Goal: Find specific page/section: Locate a particular part of the current website

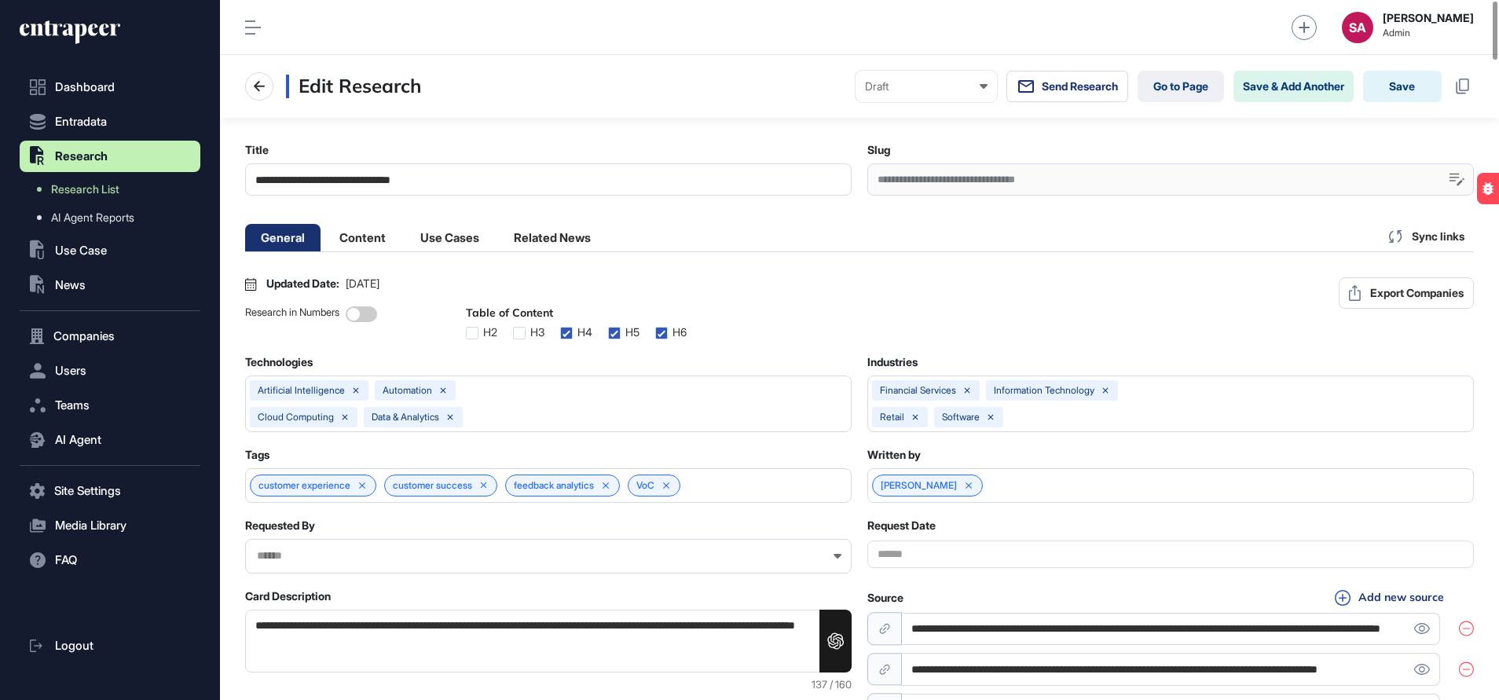
scroll to position [1, 7]
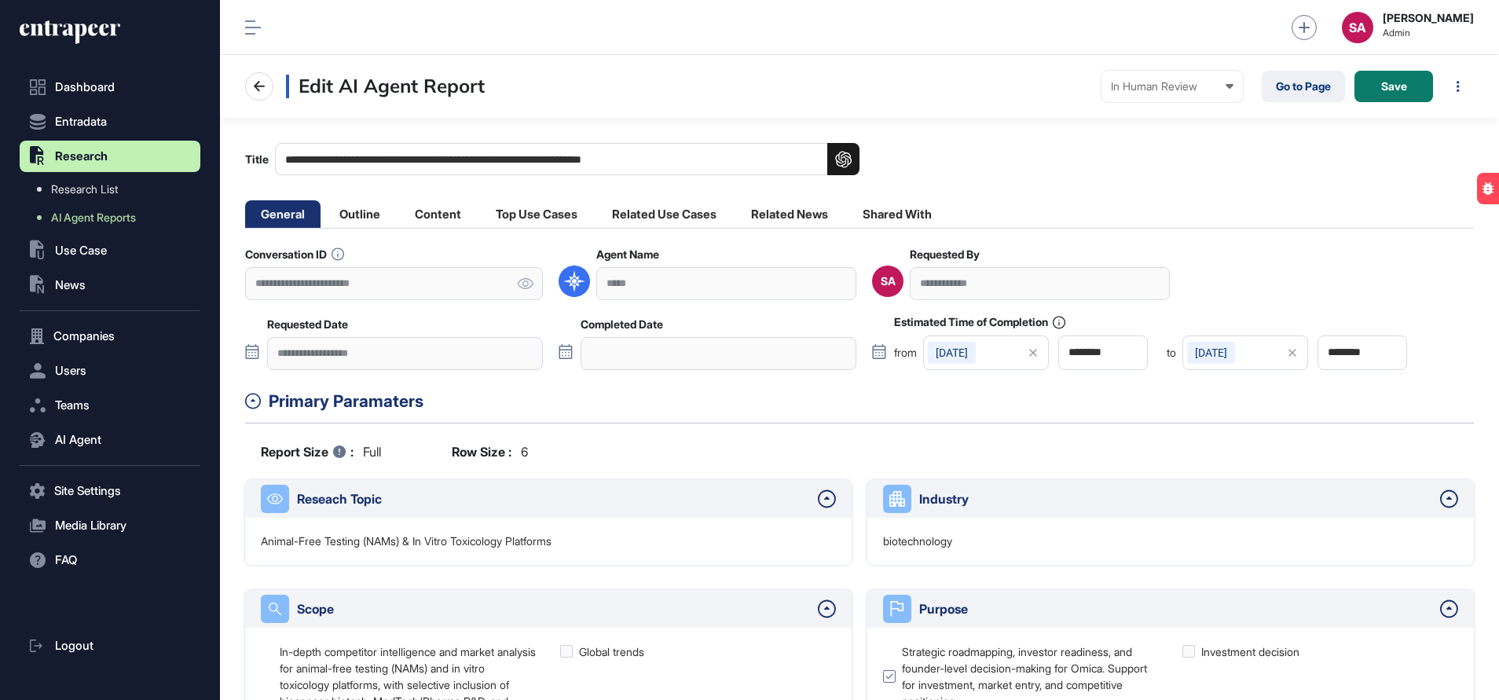
scroll to position [1, 1]
click at [1310, 79] on link "Go to Page" at bounding box center [1303, 86] width 83 height 31
click at [428, 211] on li "Content" at bounding box center [438, 214] width 78 height 28
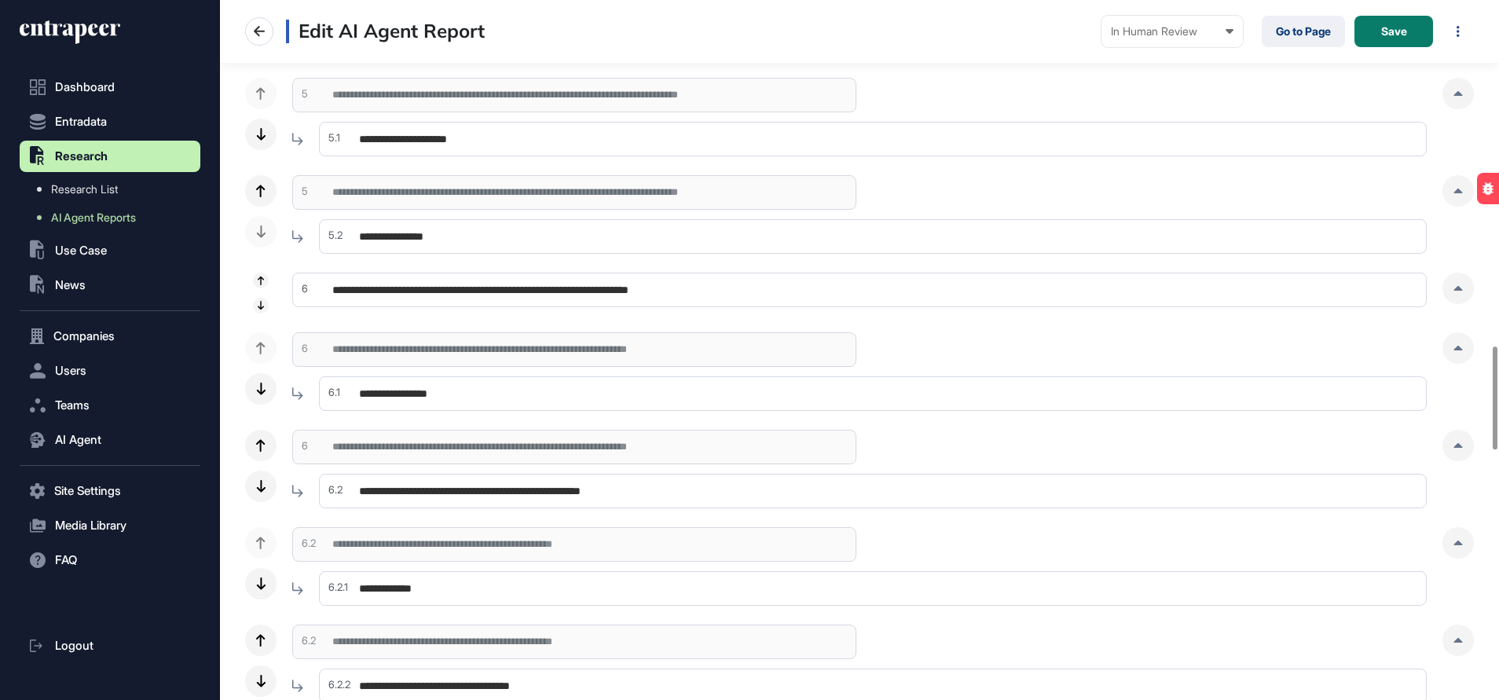
scroll to position [2362, 0]
click at [619, 387] on input "**********" at bounding box center [873, 392] width 1108 height 35
click at [1444, 343] on div at bounding box center [1458, 346] width 31 height 31
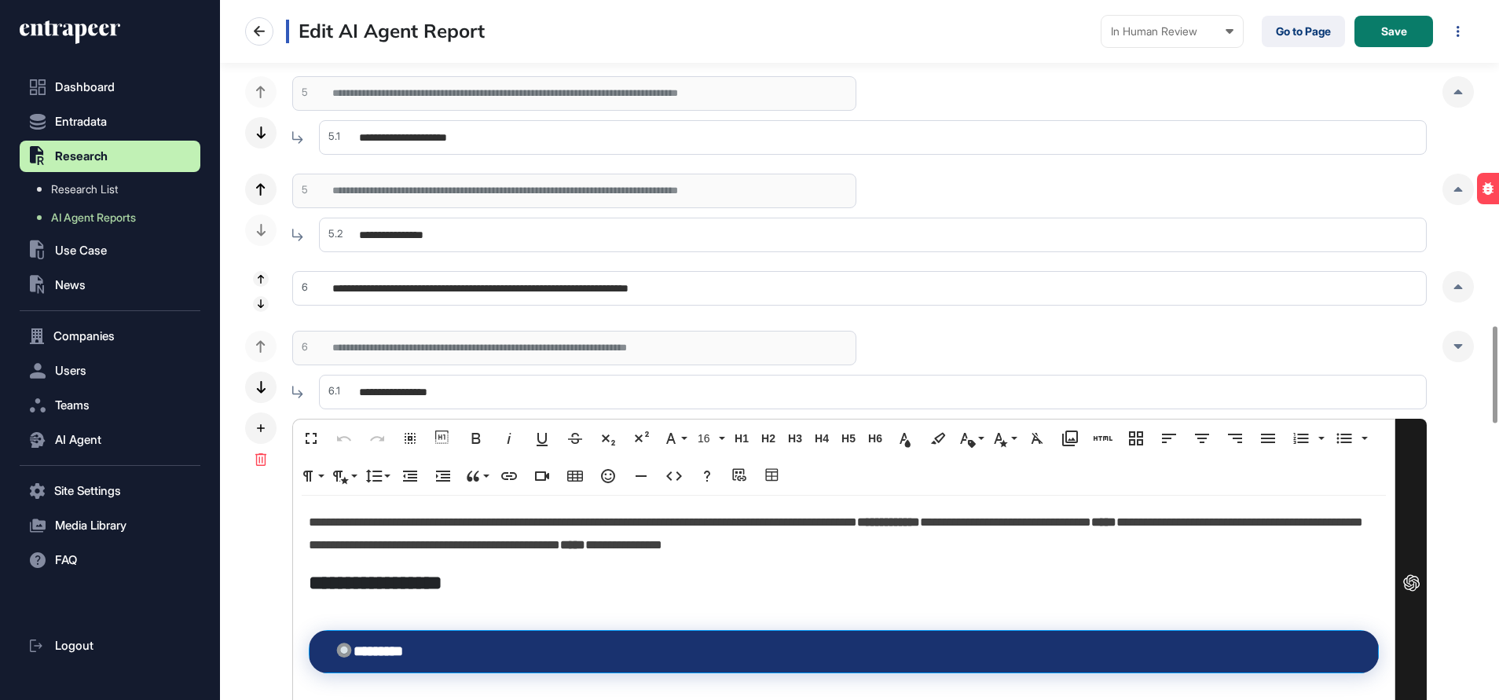
click at [489, 650] on th "********" at bounding box center [845, 652] width 1070 height 42
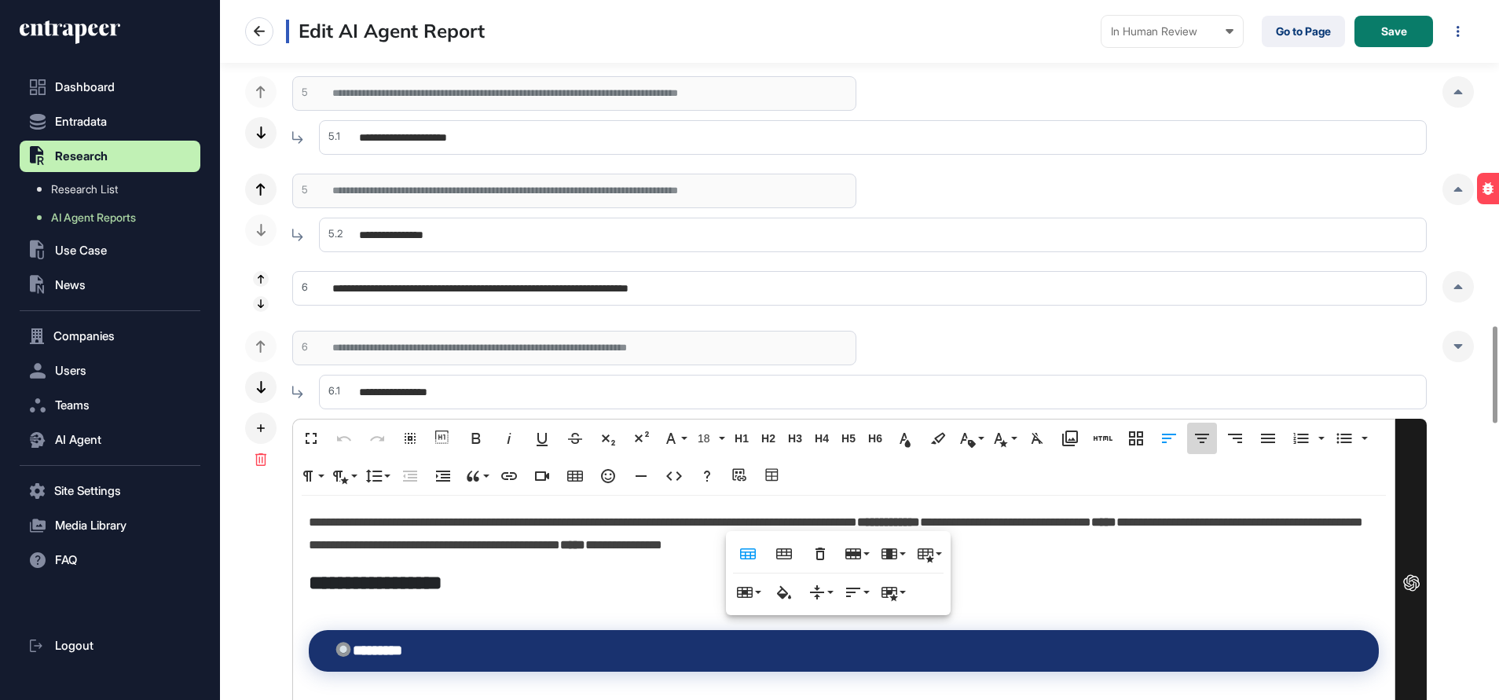
click at [1206, 439] on icon "button" at bounding box center [1202, 438] width 14 height 9
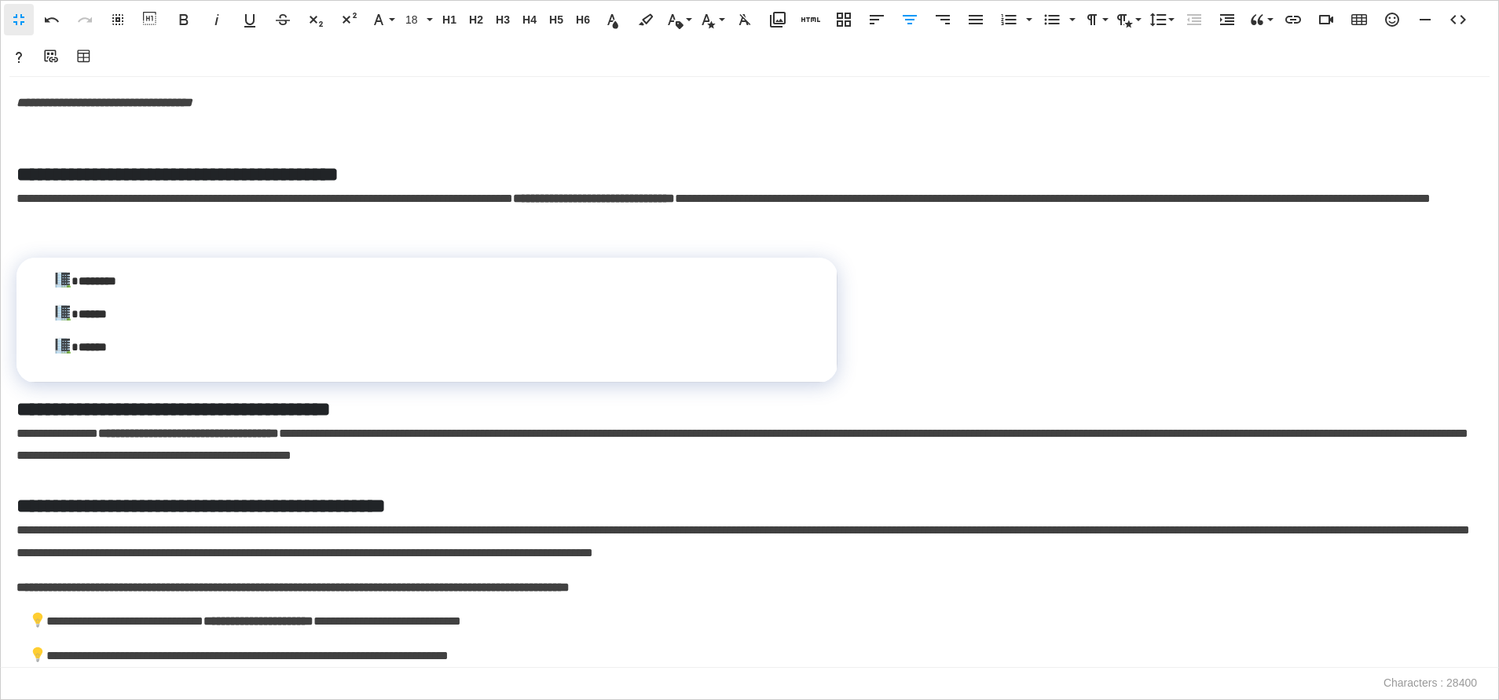
scroll to position [4279, 0]
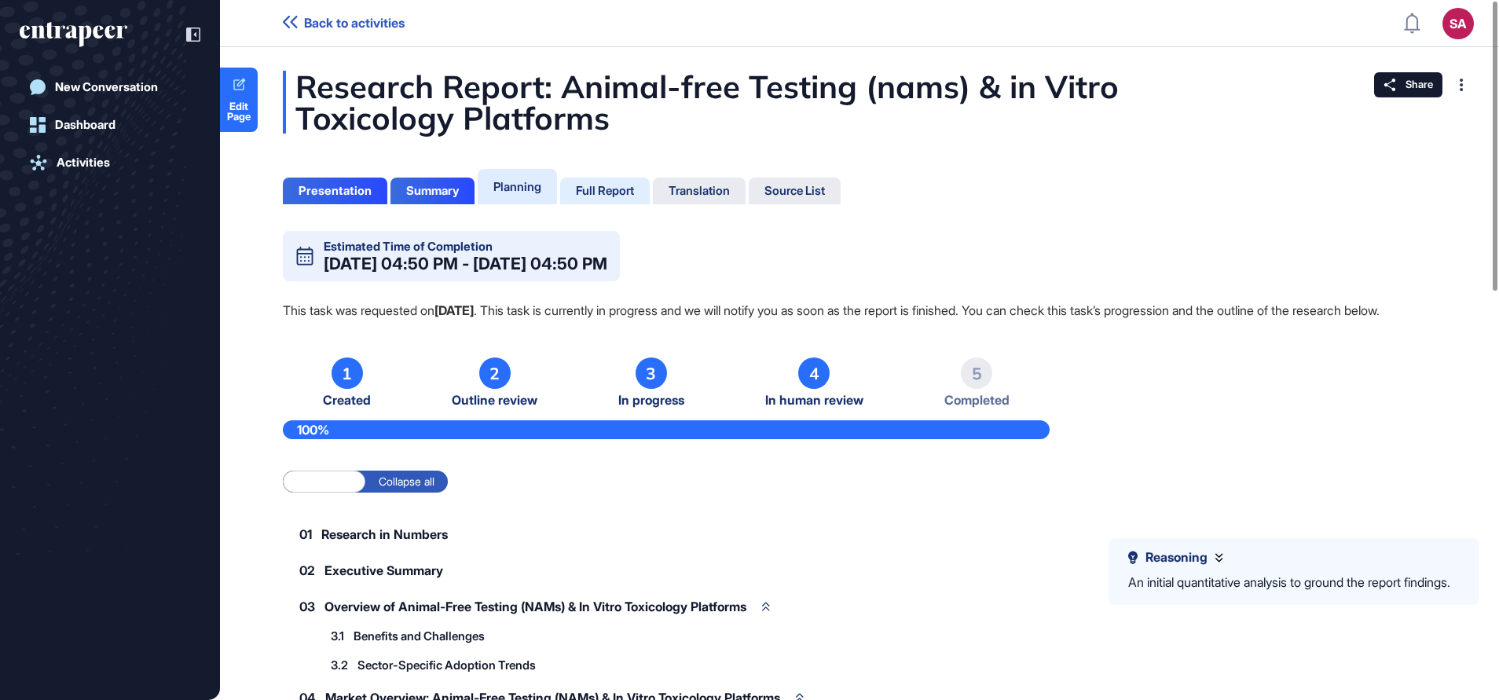
click at [648, 189] on div "Full Report" at bounding box center [605, 191] width 90 height 27
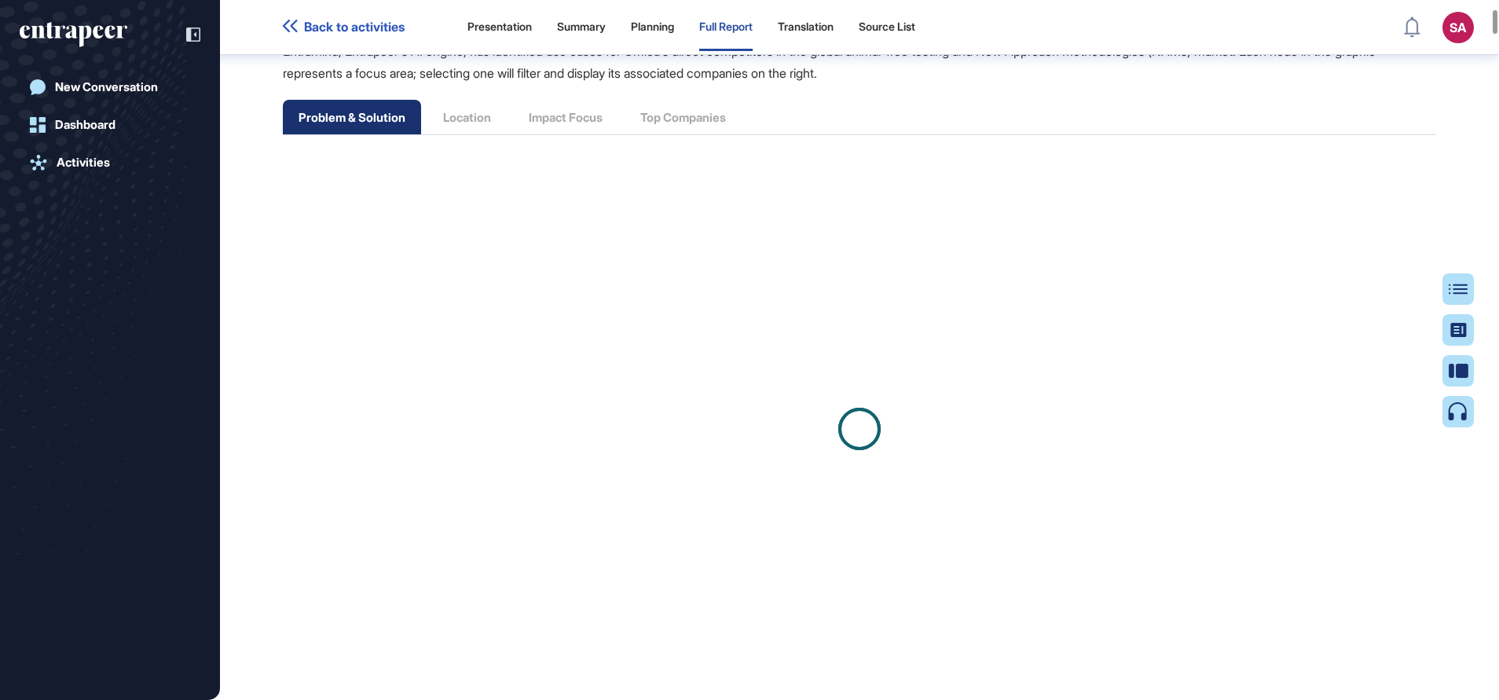
scroll to position [1819, 0]
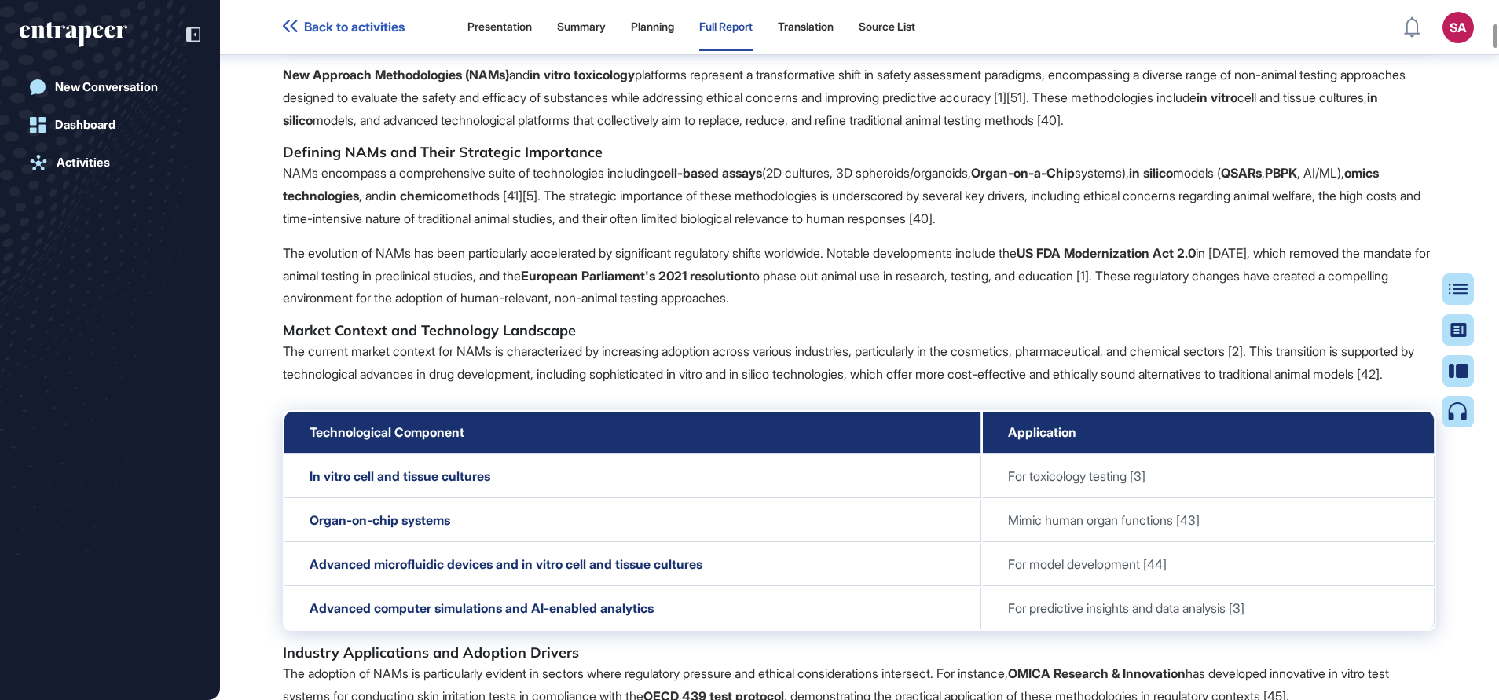
scroll to position [5327, 0]
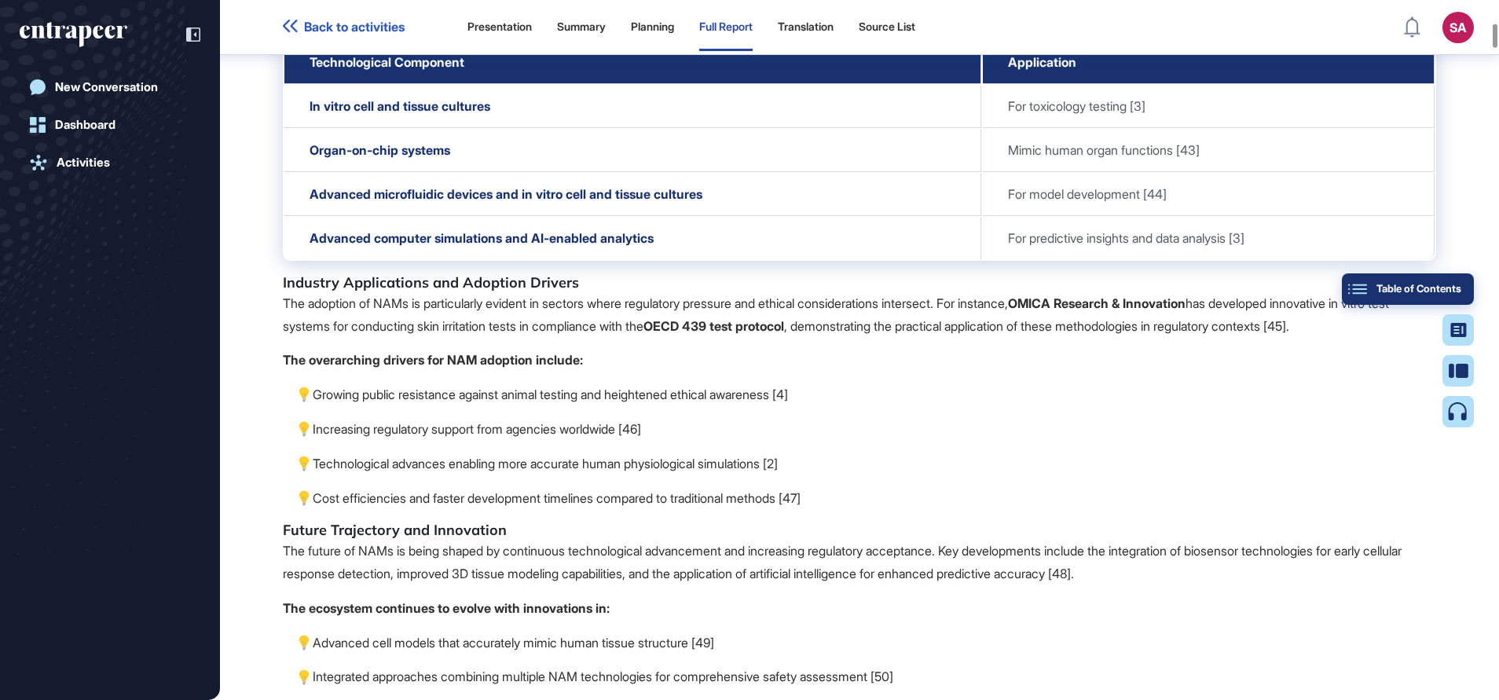
click at [1453, 288] on div "Table of Contents" at bounding box center [1408, 289] width 107 height 13
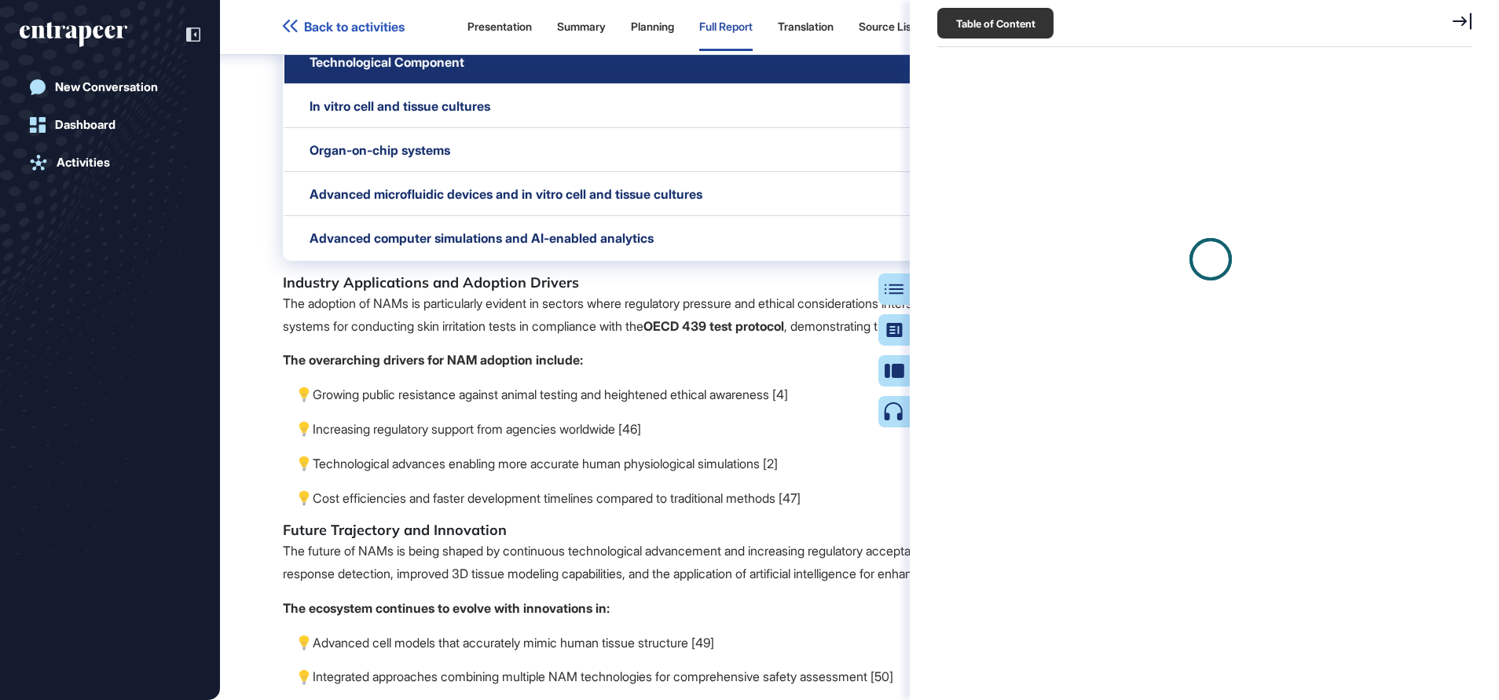
scroll to position [7, 1]
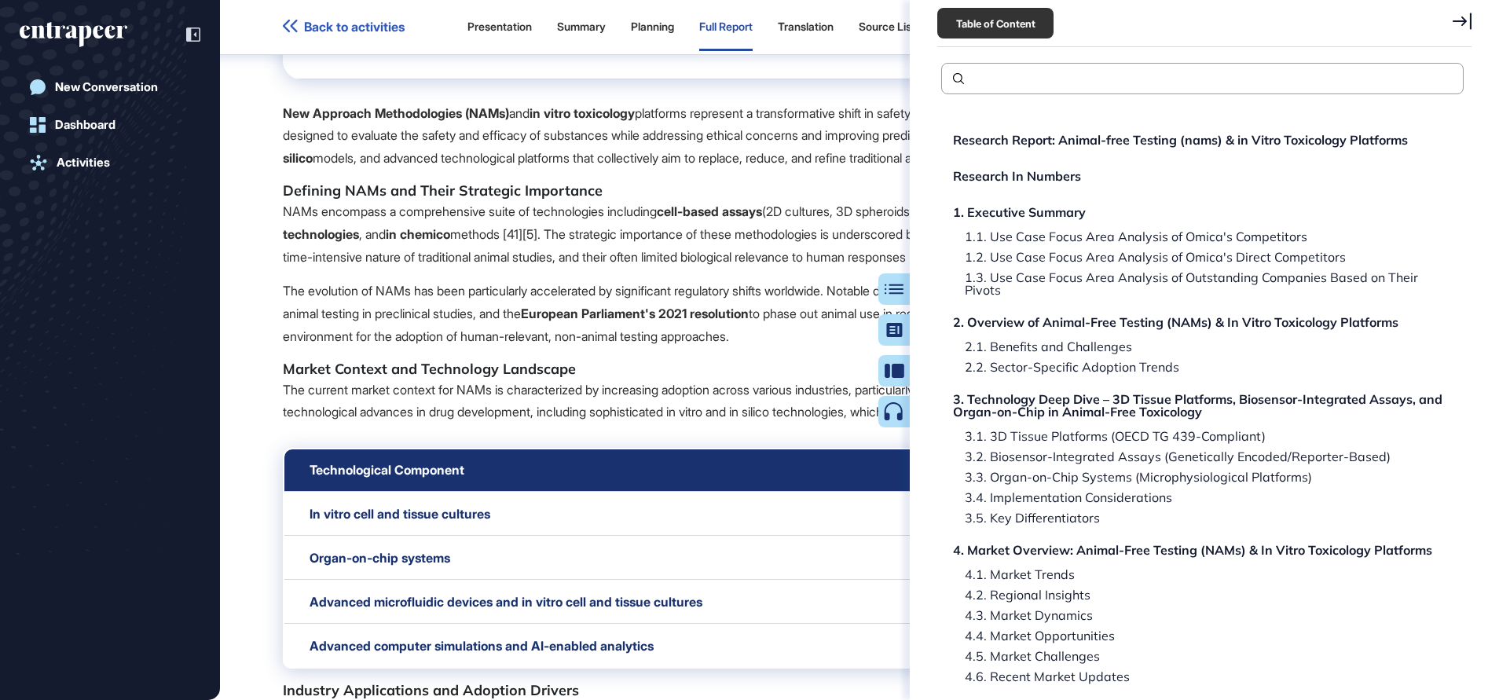
click at [1062, 171] on div "Research In Numbers" at bounding box center [1017, 176] width 128 height 13
click at [1074, 177] on div "Research In Numbers" at bounding box center [1017, 176] width 128 height 13
click at [1458, 31] on div at bounding box center [1462, 24] width 19 height 22
click at [1459, 24] on div "SA" at bounding box center [1458, 27] width 31 height 31
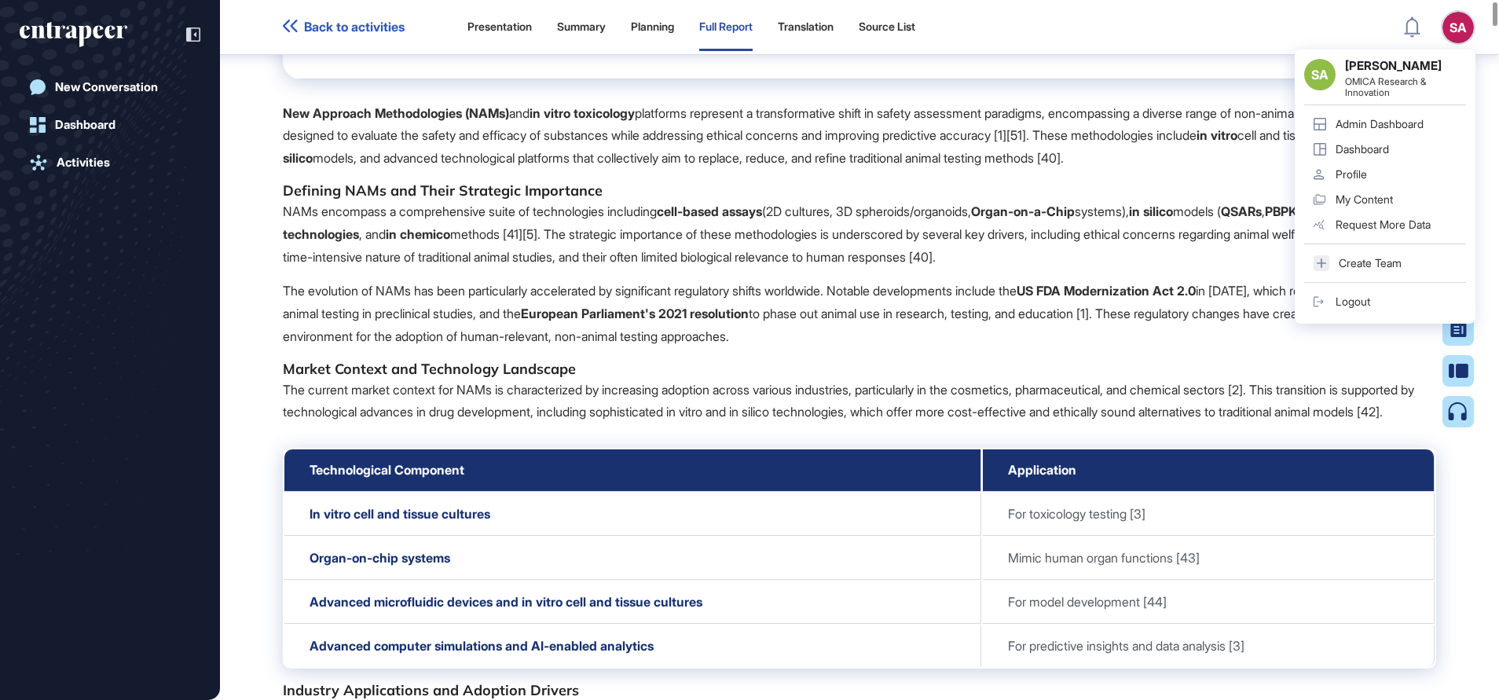
scroll to position [203, 0]
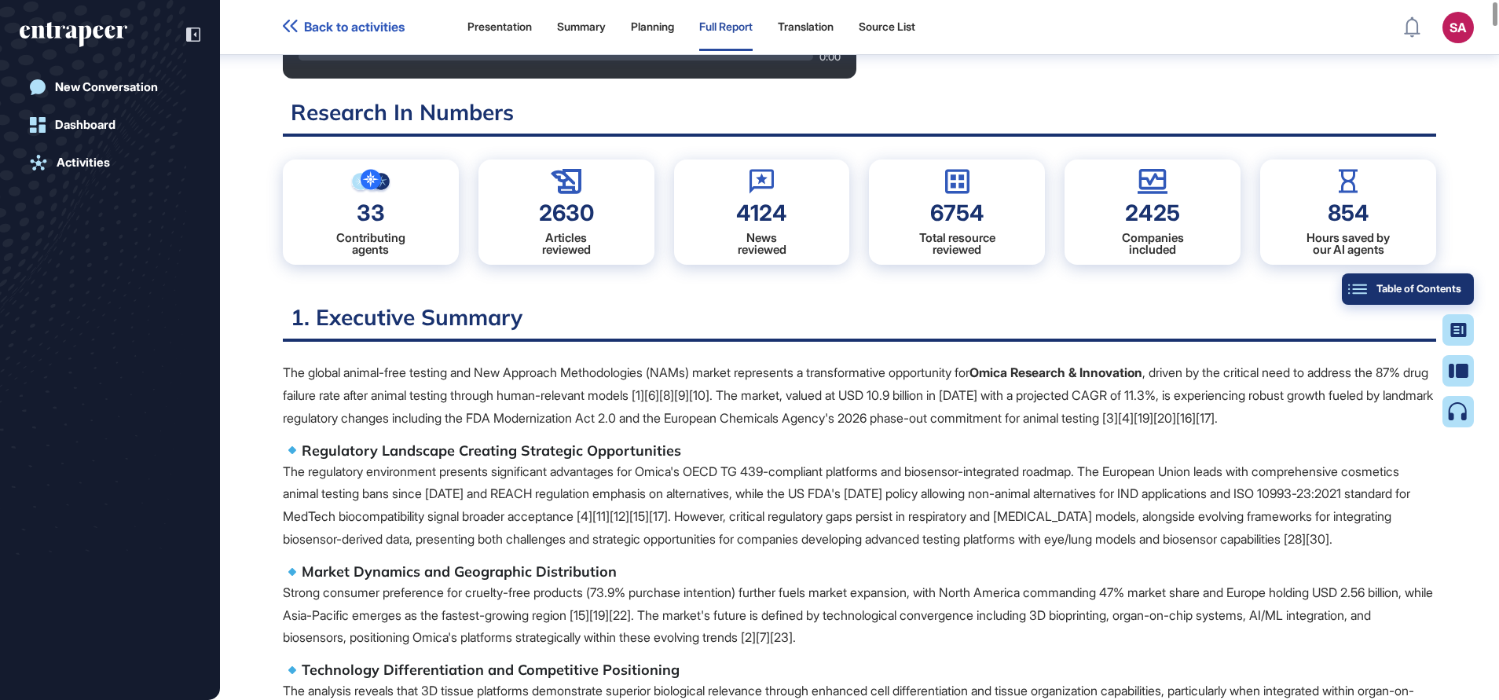
click at [1455, 289] on div "Table of Contents" at bounding box center [1408, 289] width 107 height 13
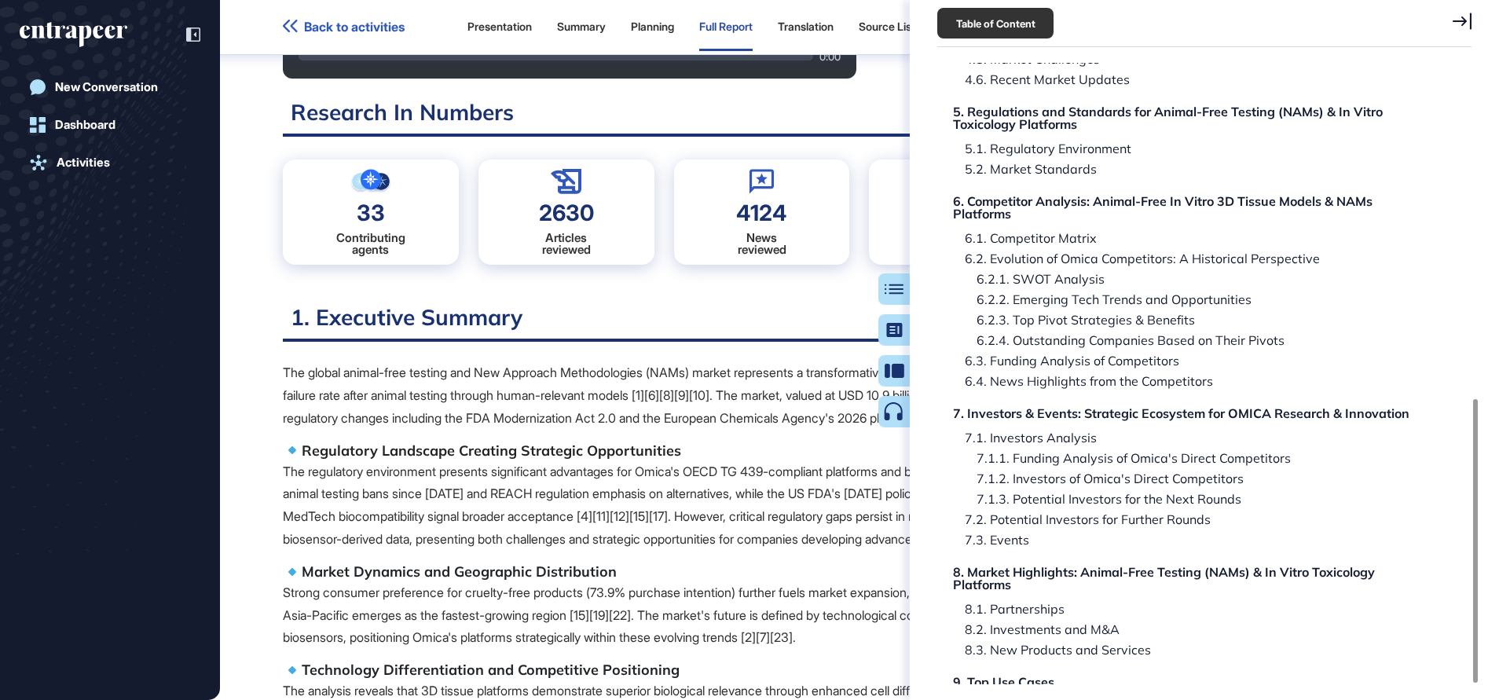
scroll to position [732, 0]
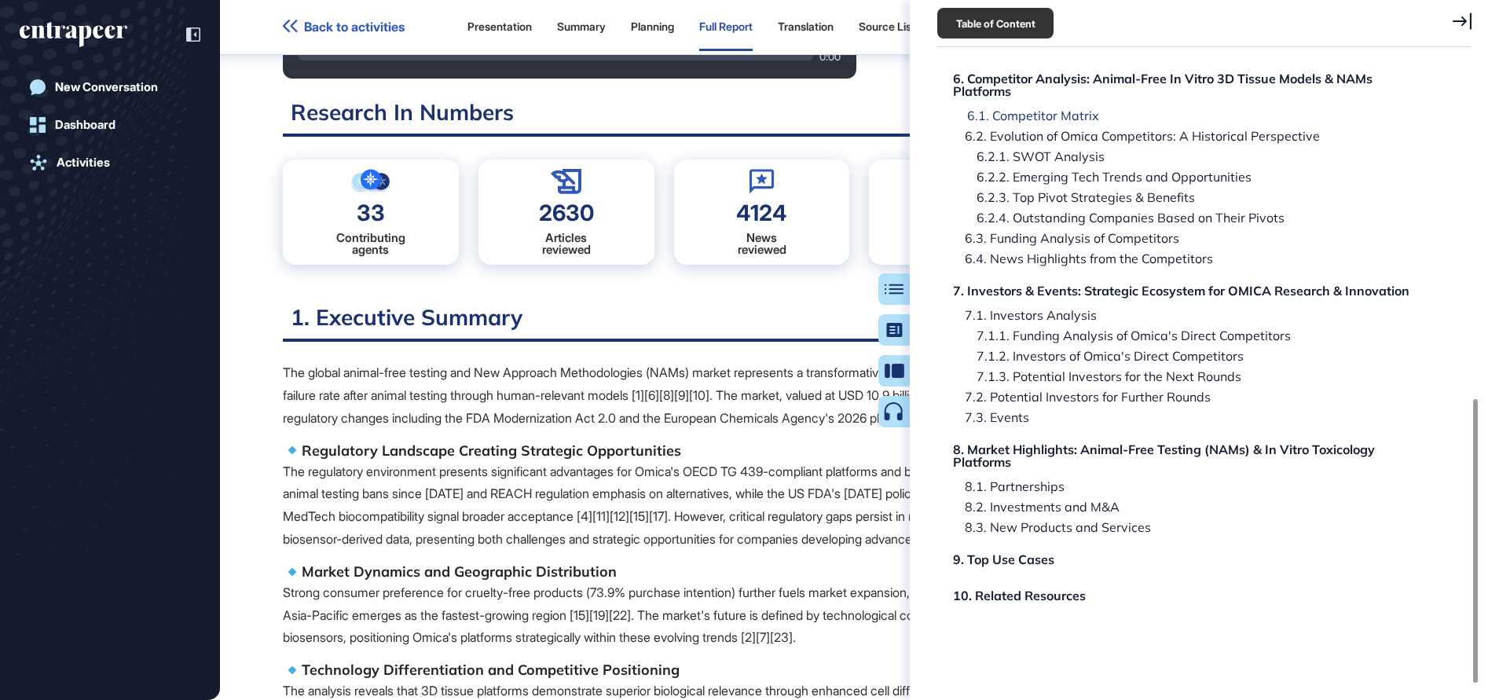
click at [1030, 115] on div "6.1. Competitor Matrix" at bounding box center [1028, 115] width 144 height 13
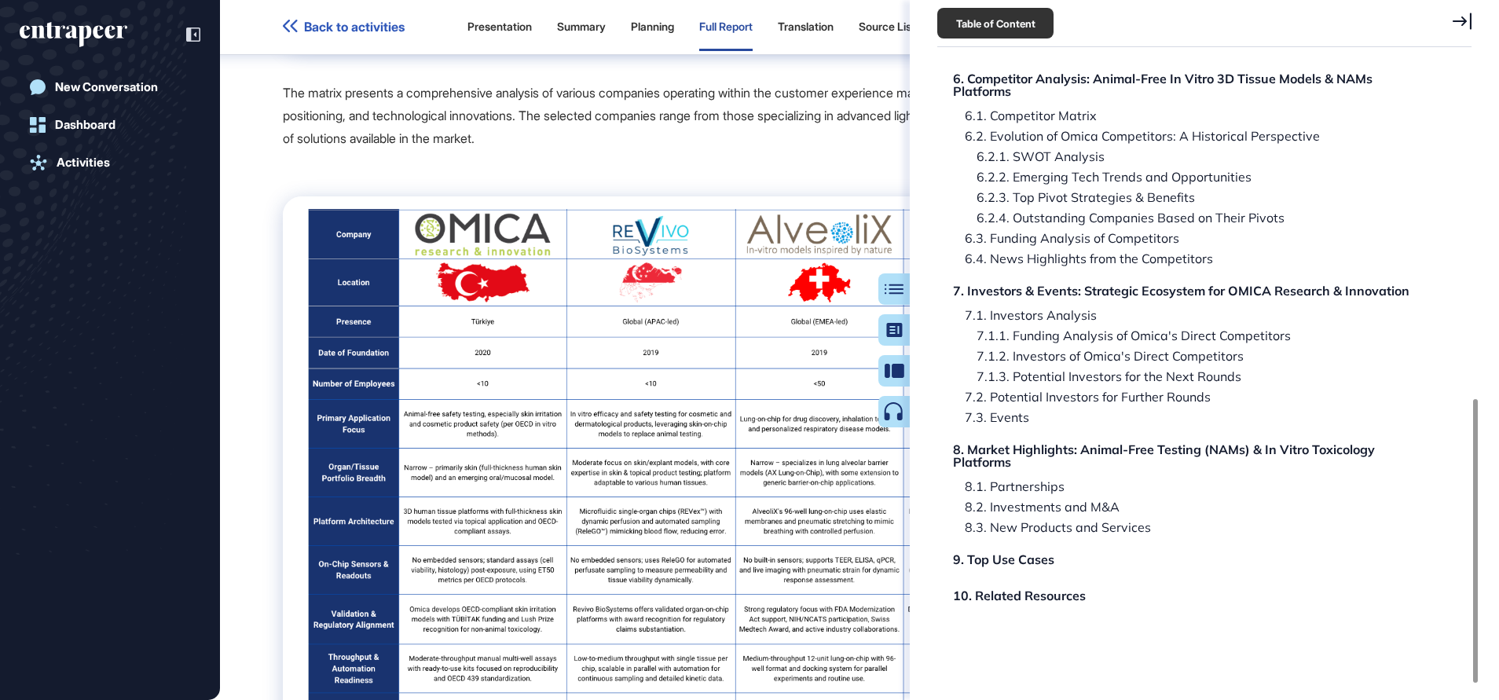
scroll to position [84436, 0]
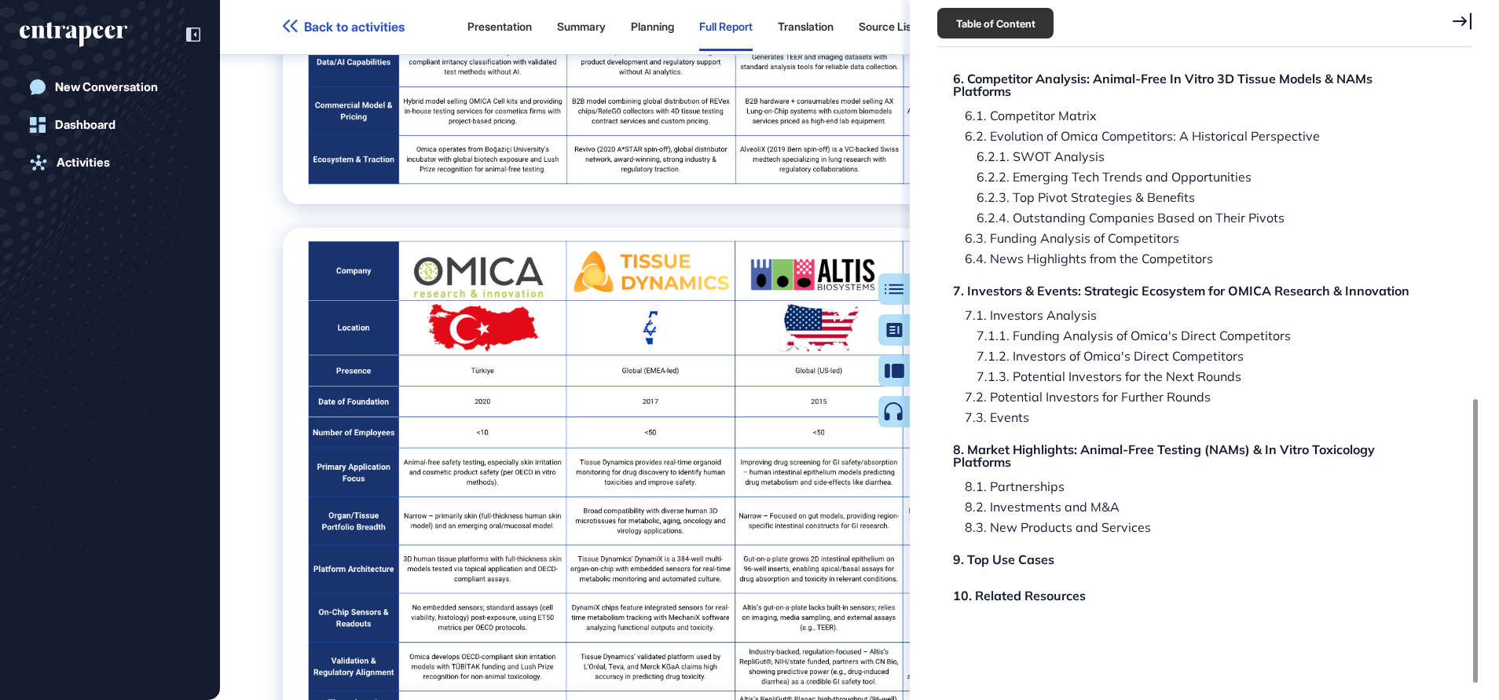
click at [1460, 24] on icon at bounding box center [1462, 21] width 19 height 17
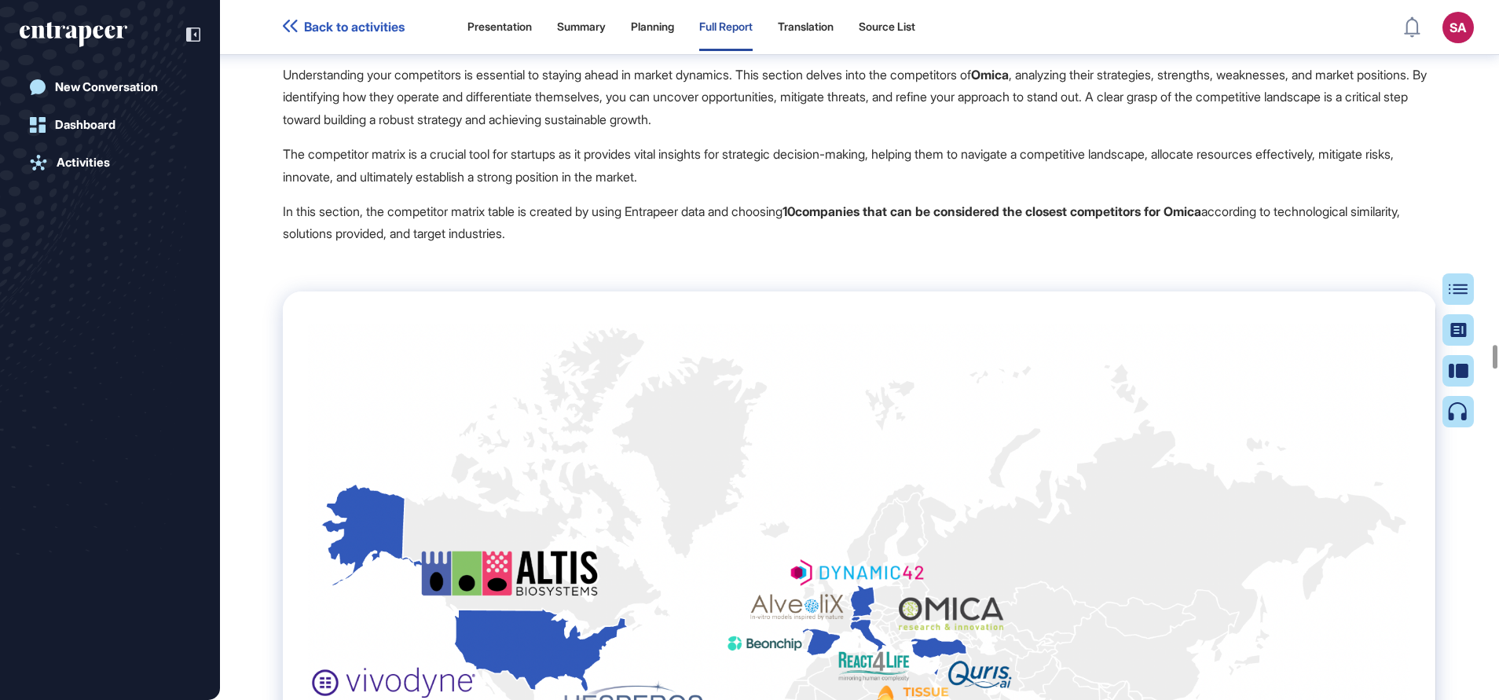
scroll to position [81411, 0]
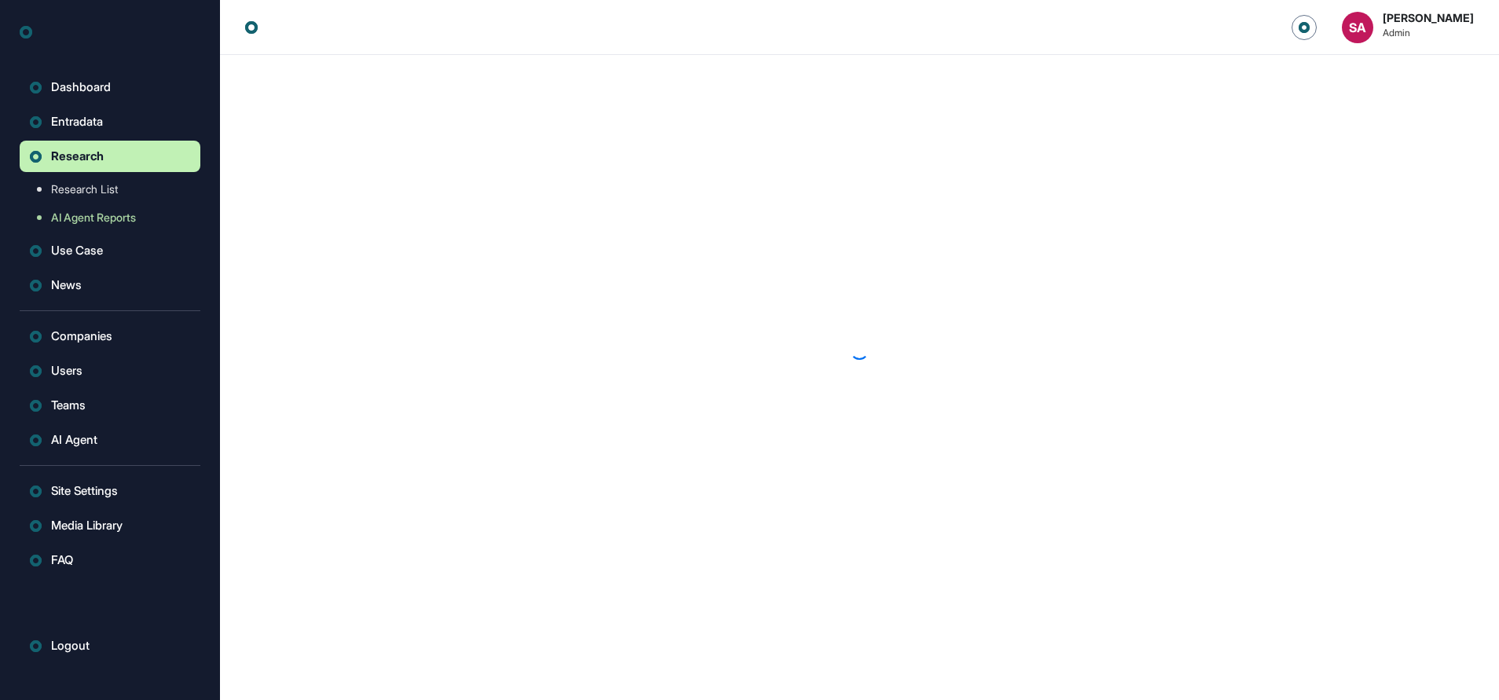
scroll to position [1, 1]
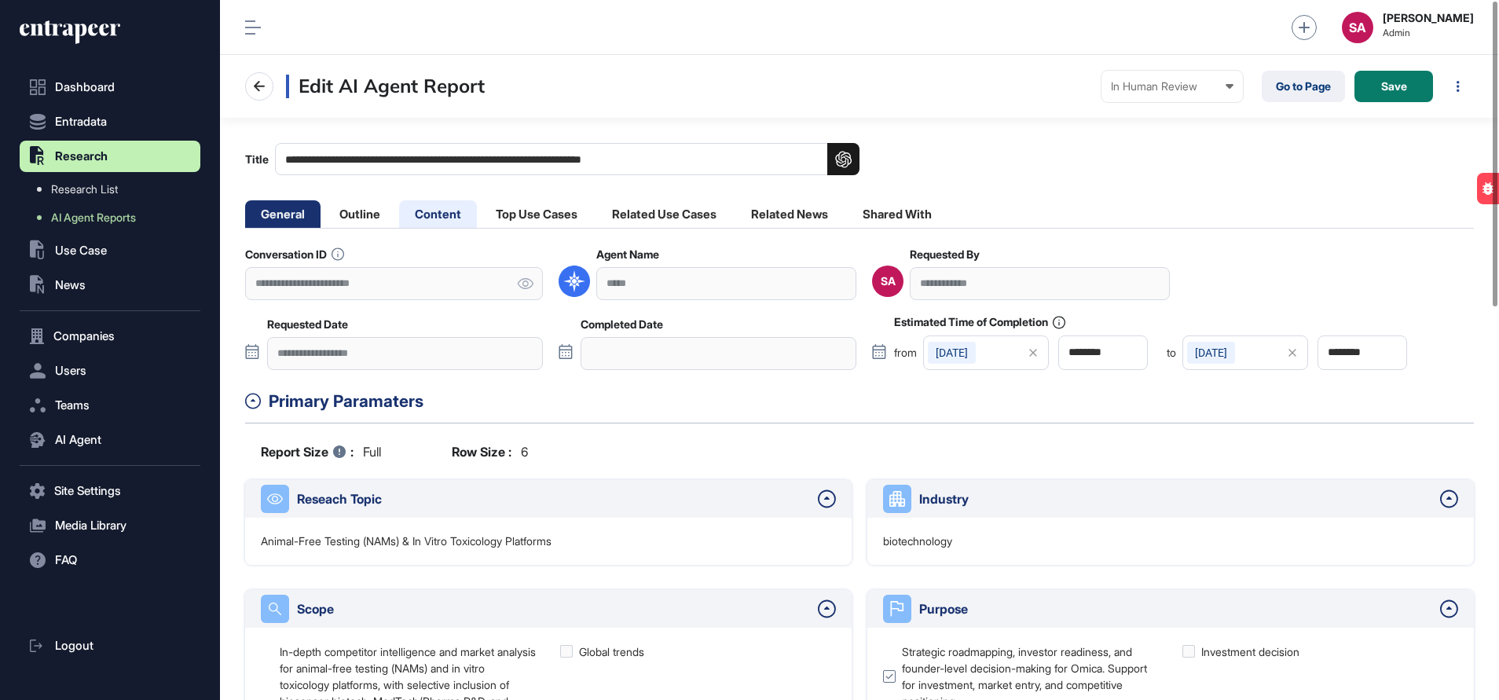
click at [450, 212] on li "Content" at bounding box center [438, 214] width 78 height 28
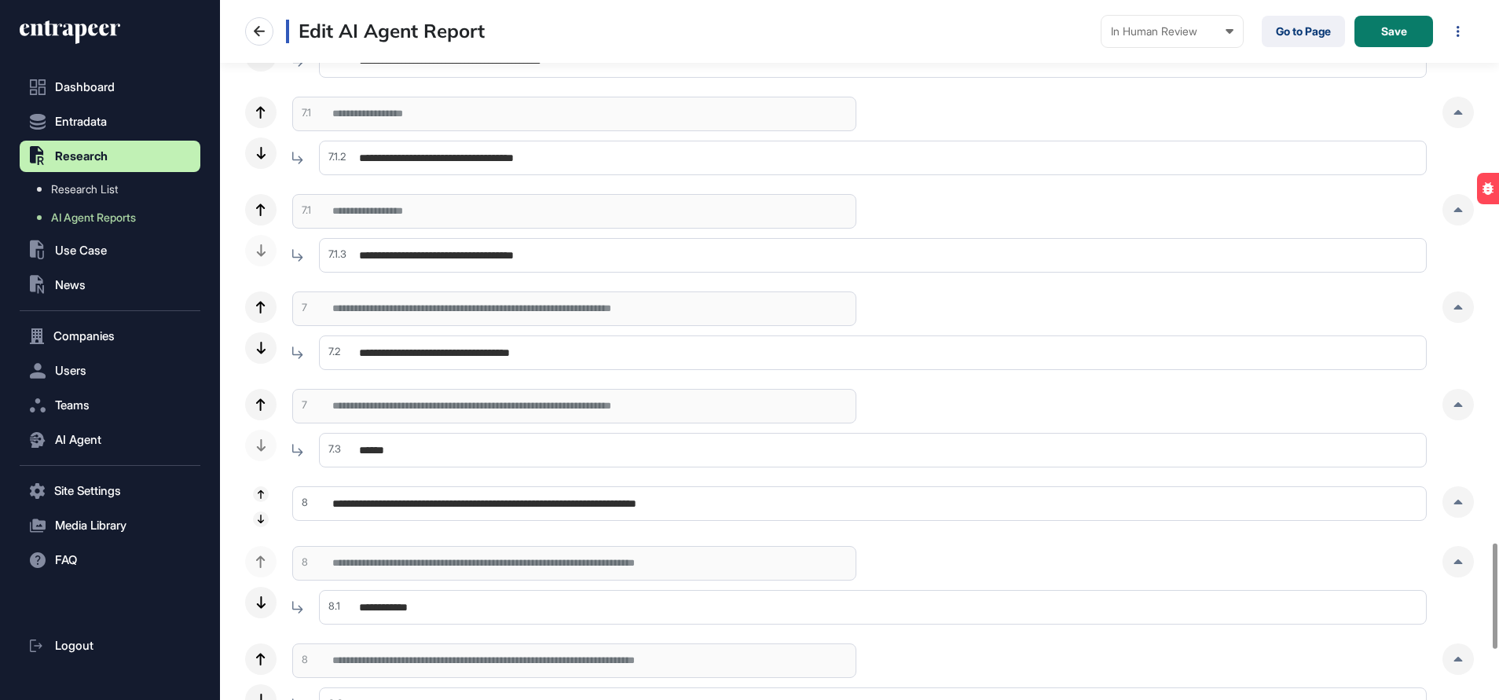
scroll to position [3927, 0]
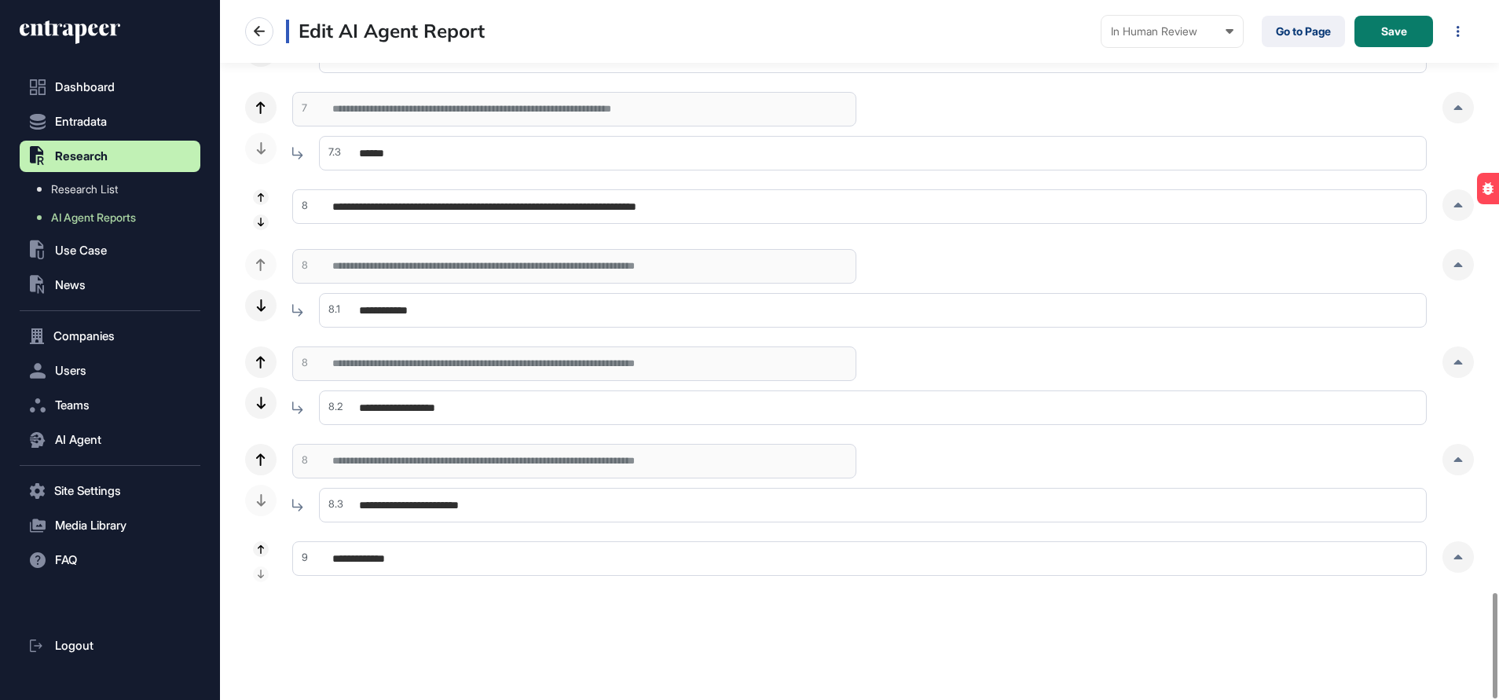
drag, startPoint x: 239, startPoint y: 542, endPoint x: 948, endPoint y: 255, distance: 764.7
click at [948, 255] on div "**********" at bounding box center [859, 288] width 1135 height 79
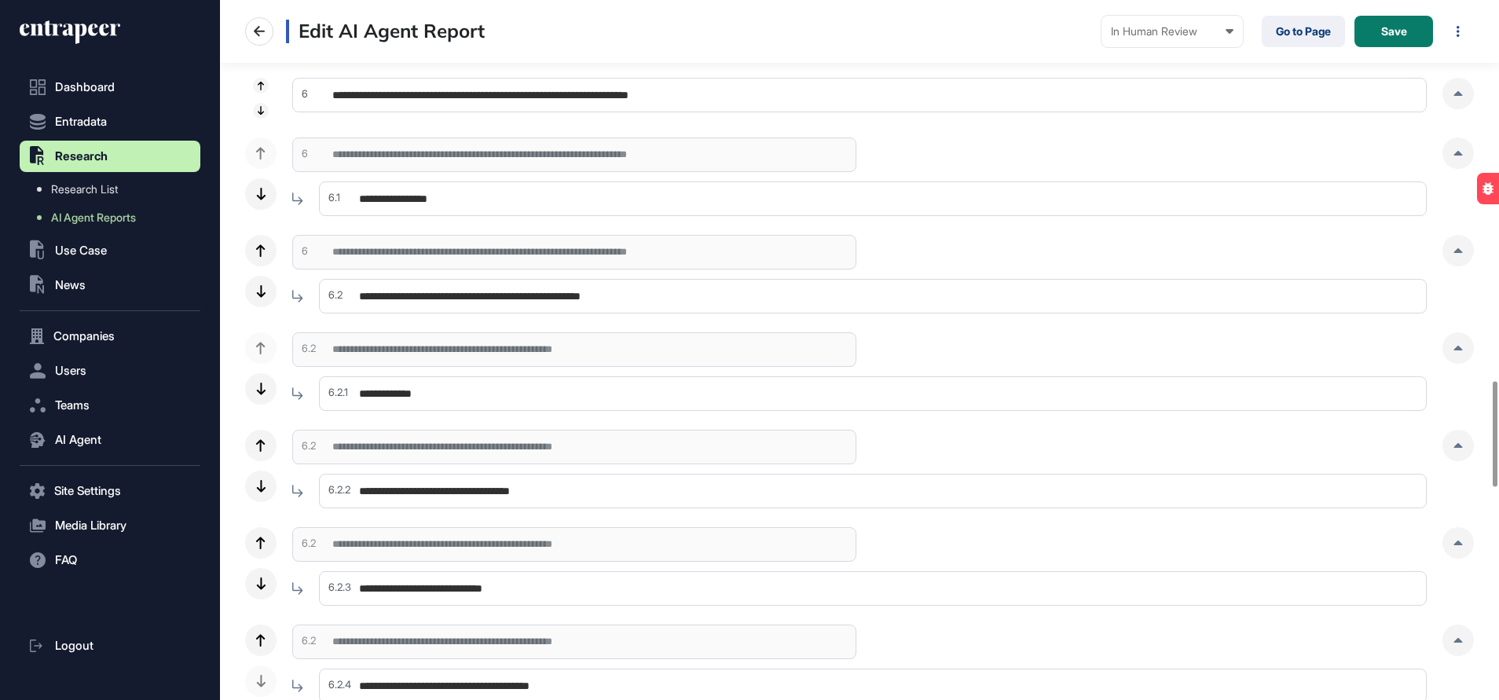
scroll to position [2517, 0]
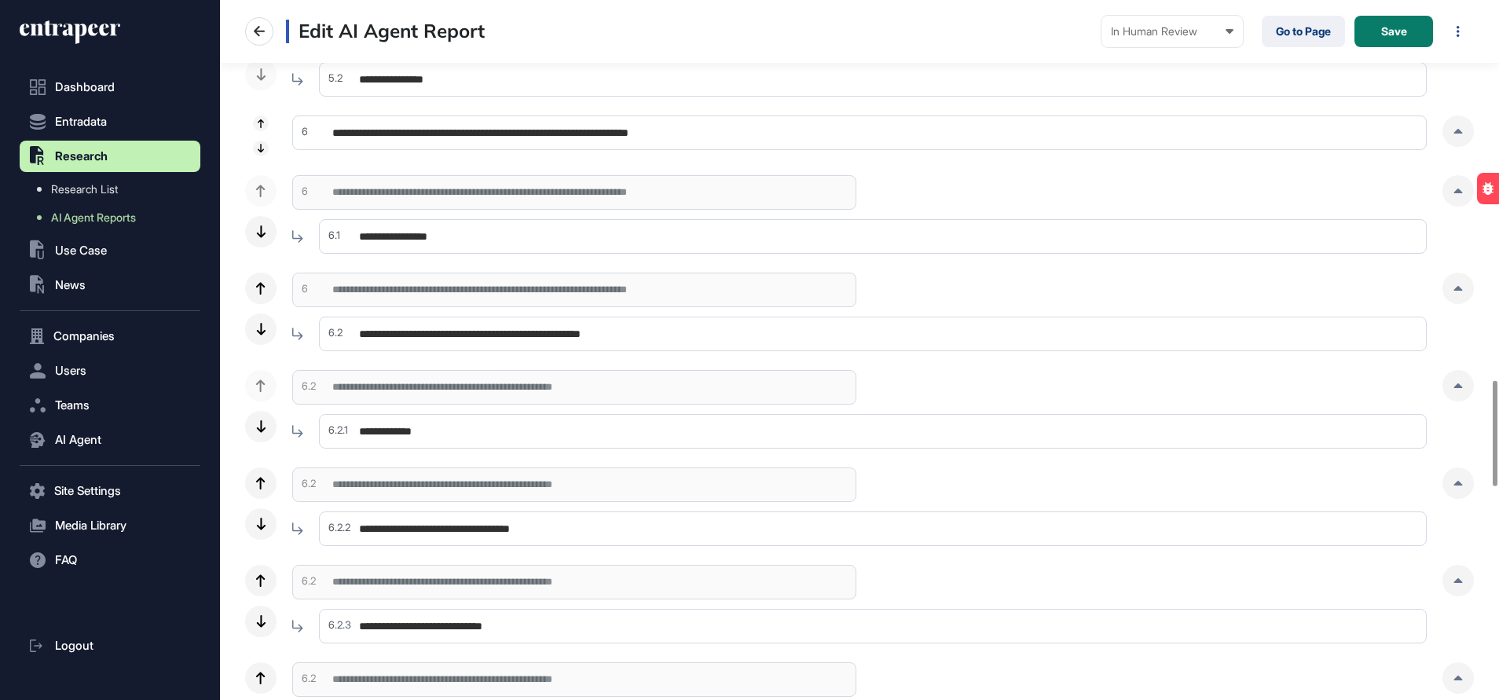
click at [826, 250] on input "**********" at bounding box center [873, 236] width 1108 height 35
click at [1455, 184] on div at bounding box center [1458, 190] width 31 height 31
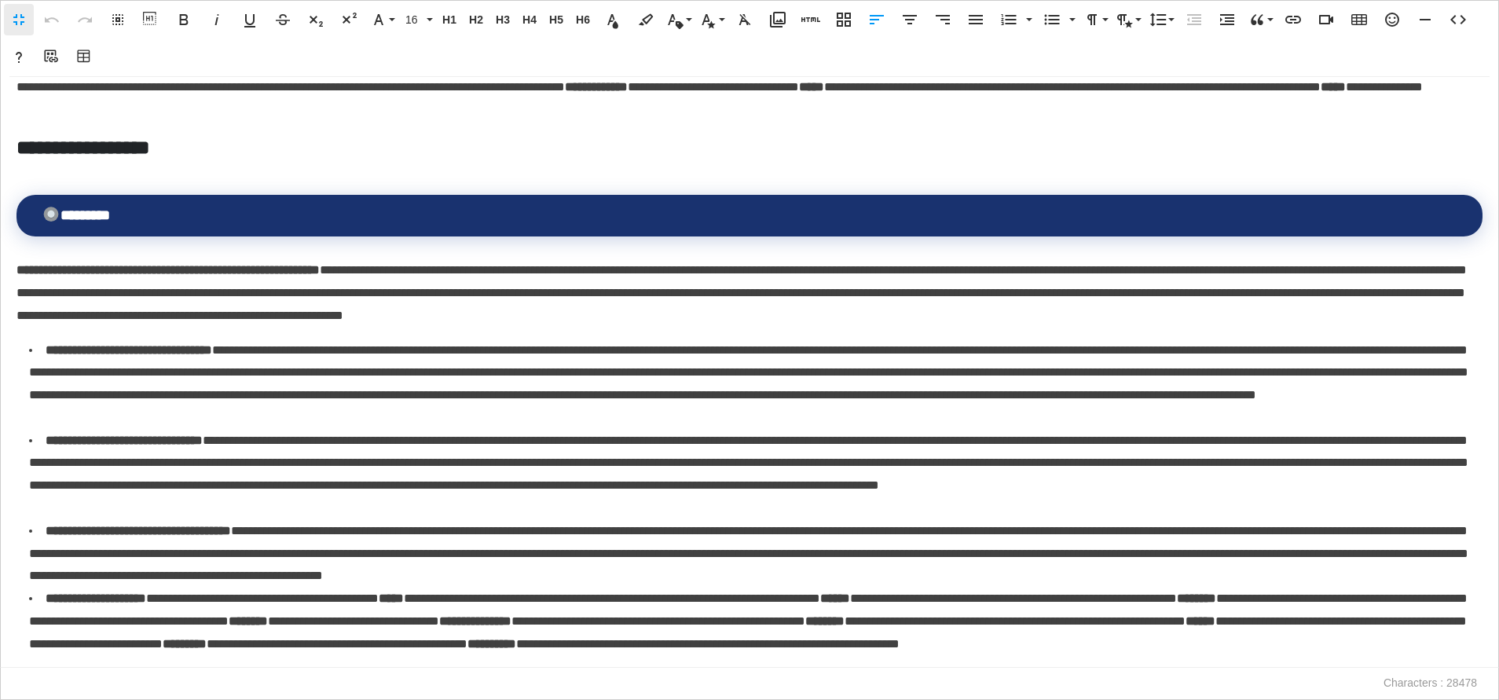
scroll to position [0, 0]
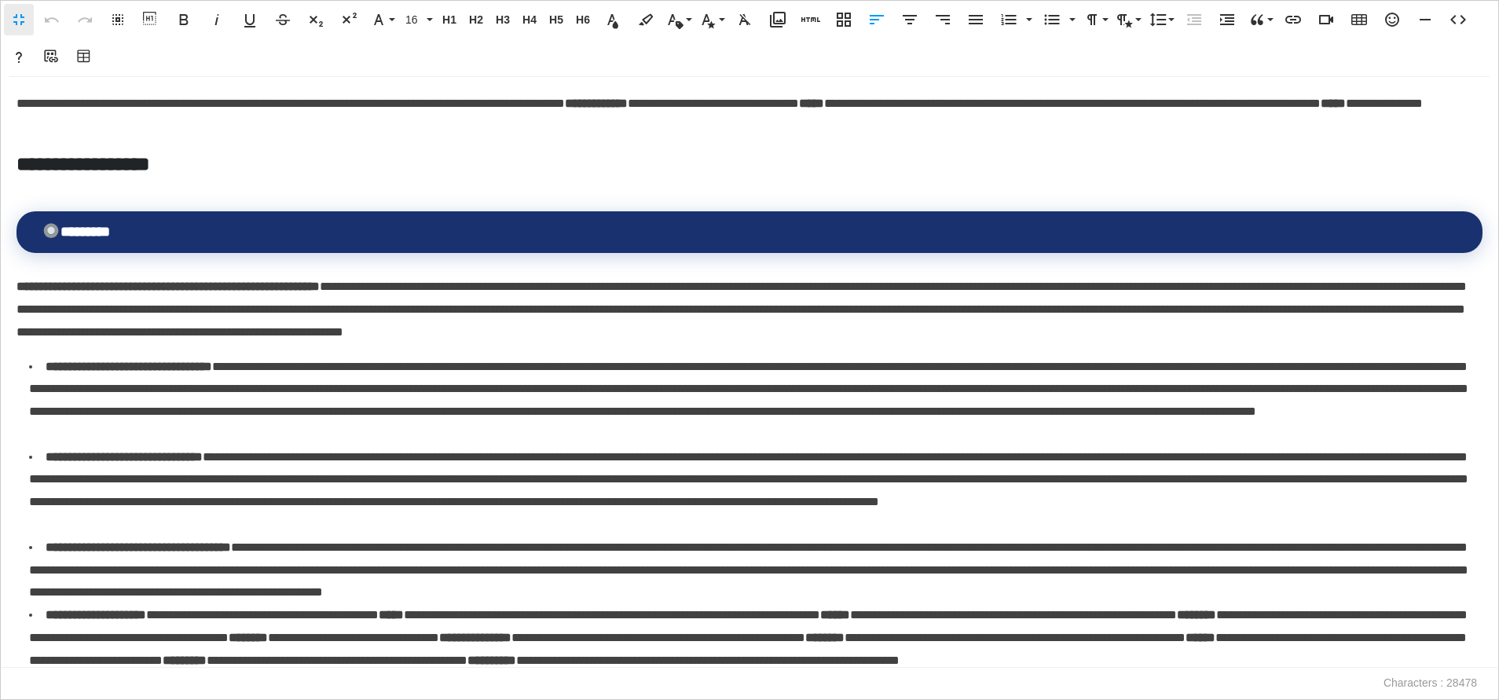
click at [678, 218] on th "********" at bounding box center [750, 232] width 1466 height 42
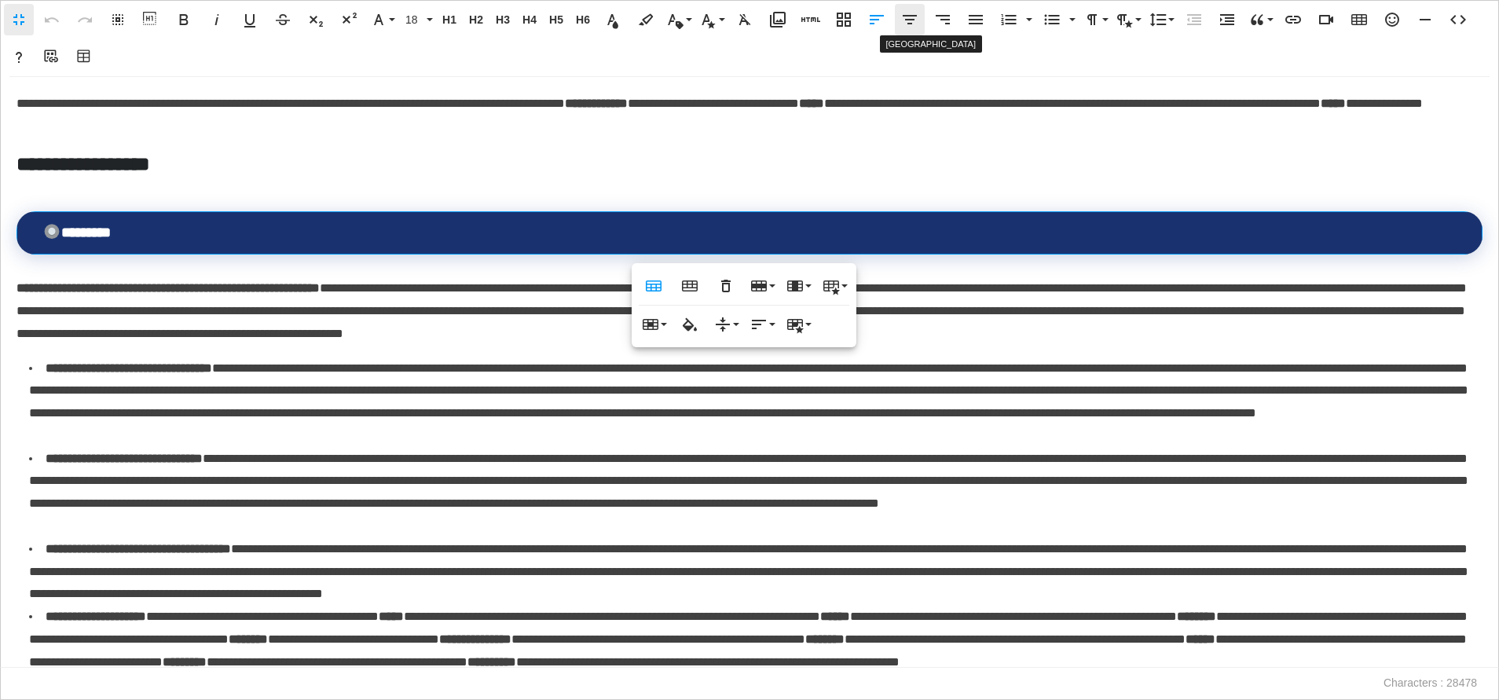
click at [912, 18] on icon "button" at bounding box center [910, 19] width 19 height 19
